Goal: Task Accomplishment & Management: Use online tool/utility

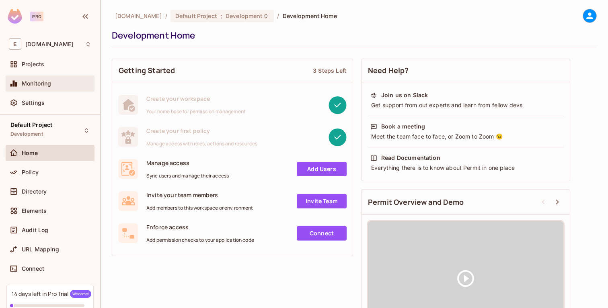
click at [28, 88] on div "Monitoring" at bounding box center [50, 84] width 82 height 10
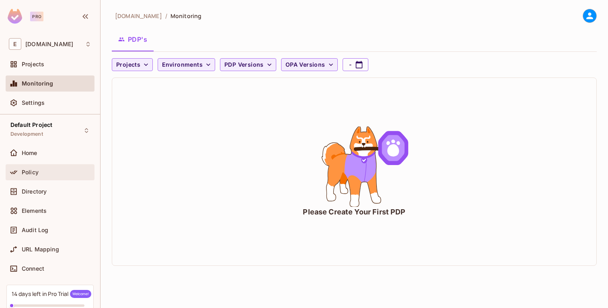
click at [64, 168] on div "Policy" at bounding box center [50, 173] width 82 height 10
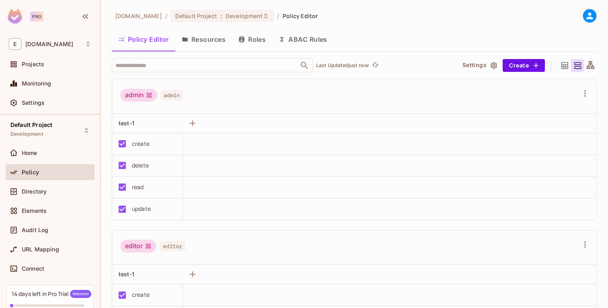
click at [203, 37] on button "Resources" at bounding box center [203, 39] width 57 height 20
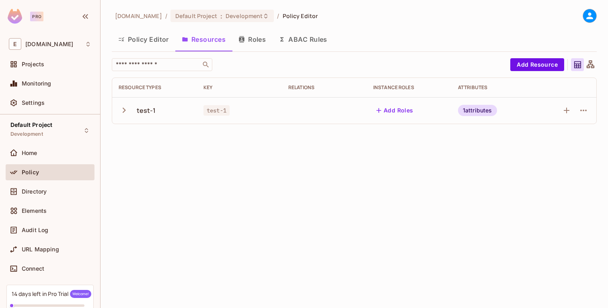
click at [300, 167] on div "[DOMAIN_NAME] / Default Project : Development / Policy Editor Policy Editor Res…" at bounding box center [353, 154] width 507 height 308
click at [586, 14] on icon at bounding box center [589, 16] width 10 height 10
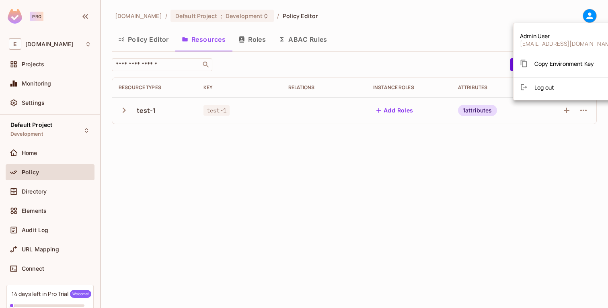
click at [544, 62] on span "Copy Environment Key" at bounding box center [563, 64] width 59 height 8
